Goal: Information Seeking & Learning: Learn about a topic

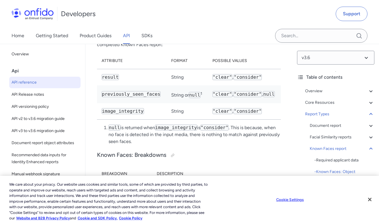
scroll to position [41704, 0]
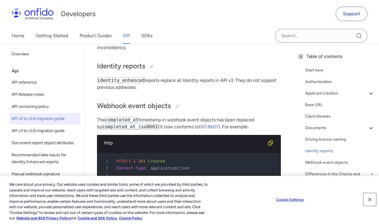
click at [371, 198] on button "Close" at bounding box center [369, 199] width 13 height 13
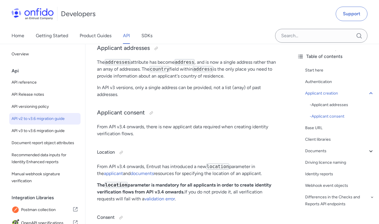
scroll to position [482, 0]
